Goal: Navigation & Orientation: Find specific page/section

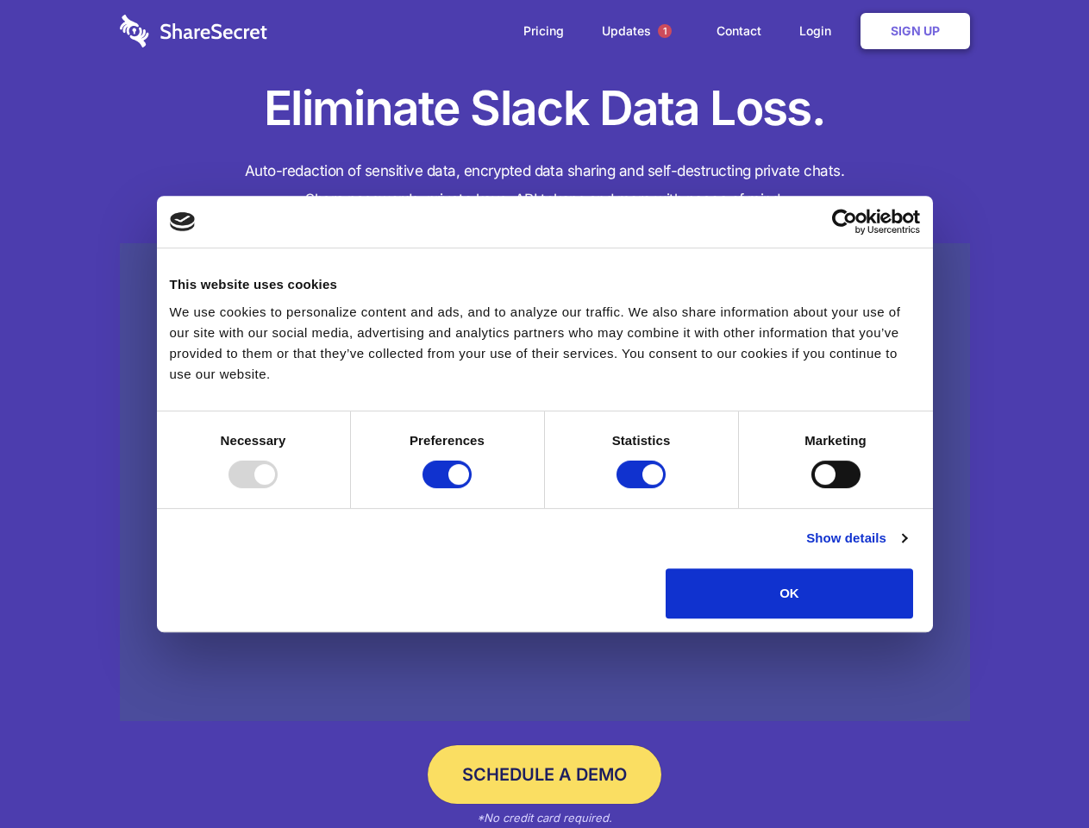
click at [278, 488] on div at bounding box center [252, 474] width 49 height 28
click at [472, 488] on input "Preferences" at bounding box center [446, 474] width 49 height 28
checkbox input "false"
click at [643, 488] on input "Statistics" at bounding box center [640, 474] width 49 height 28
checkbox input "false"
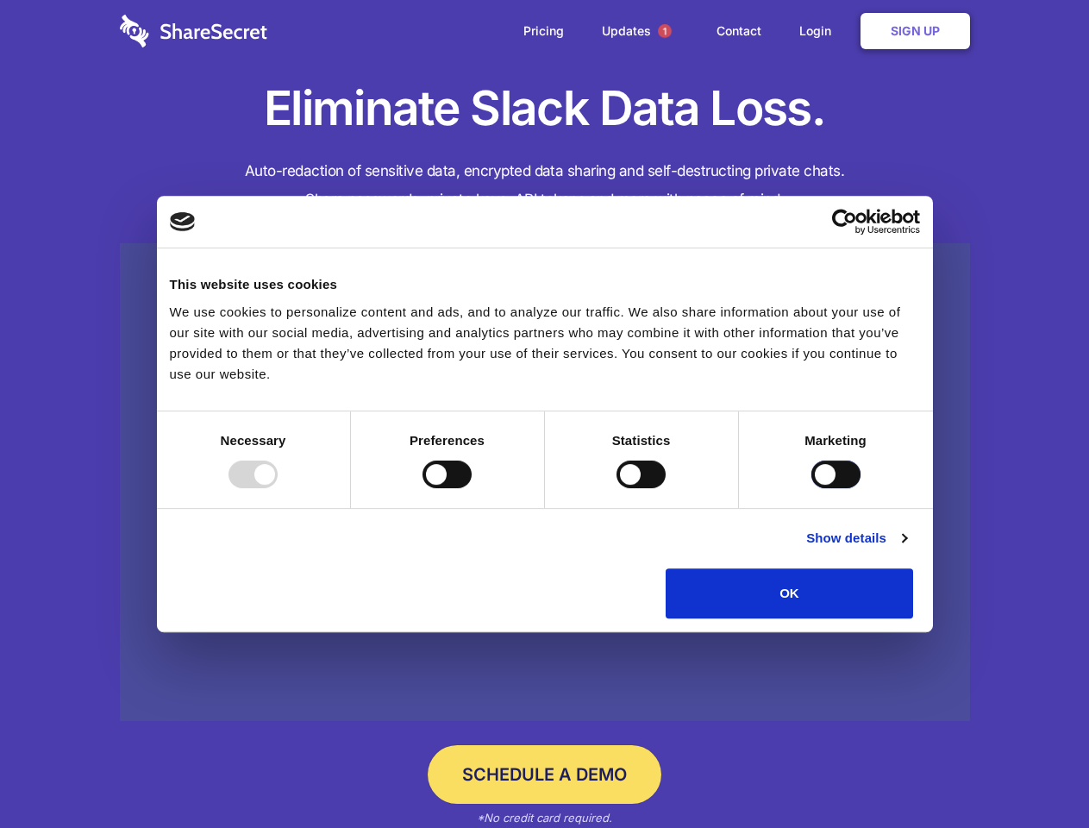
click at [811, 488] on input "Marketing" at bounding box center [835, 474] width 49 height 28
checkbox input "true"
click at [906, 548] on link "Show details" at bounding box center [856, 538] width 100 height 21
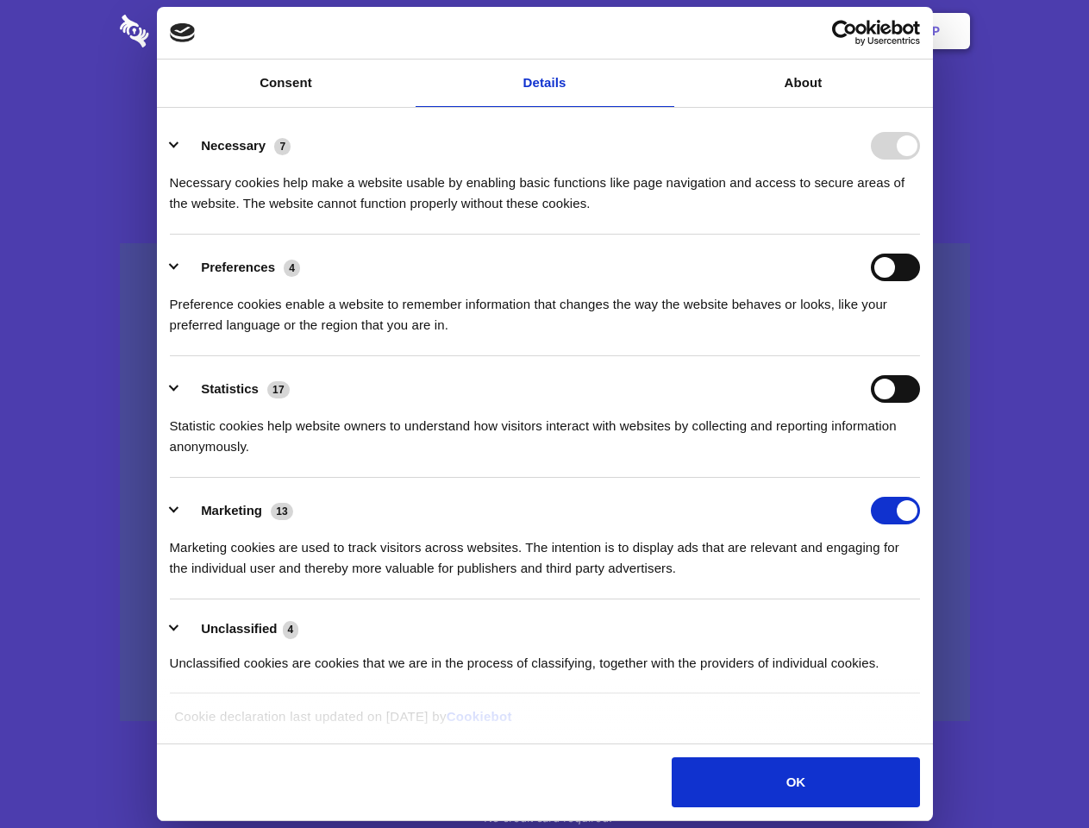
click at [953, 624] on link at bounding box center [545, 482] width 850 height 479
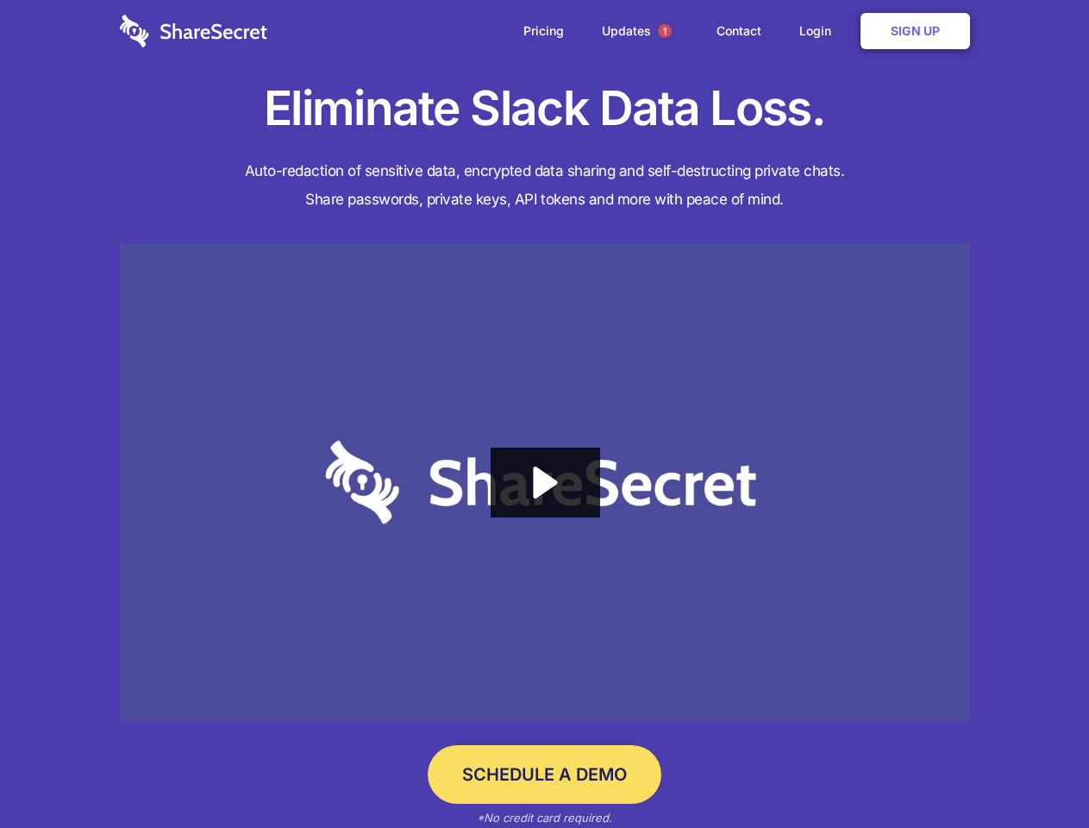
click at [664, 31] on span "1" at bounding box center [665, 31] width 14 height 14
